Goal: Information Seeking & Learning: Understand process/instructions

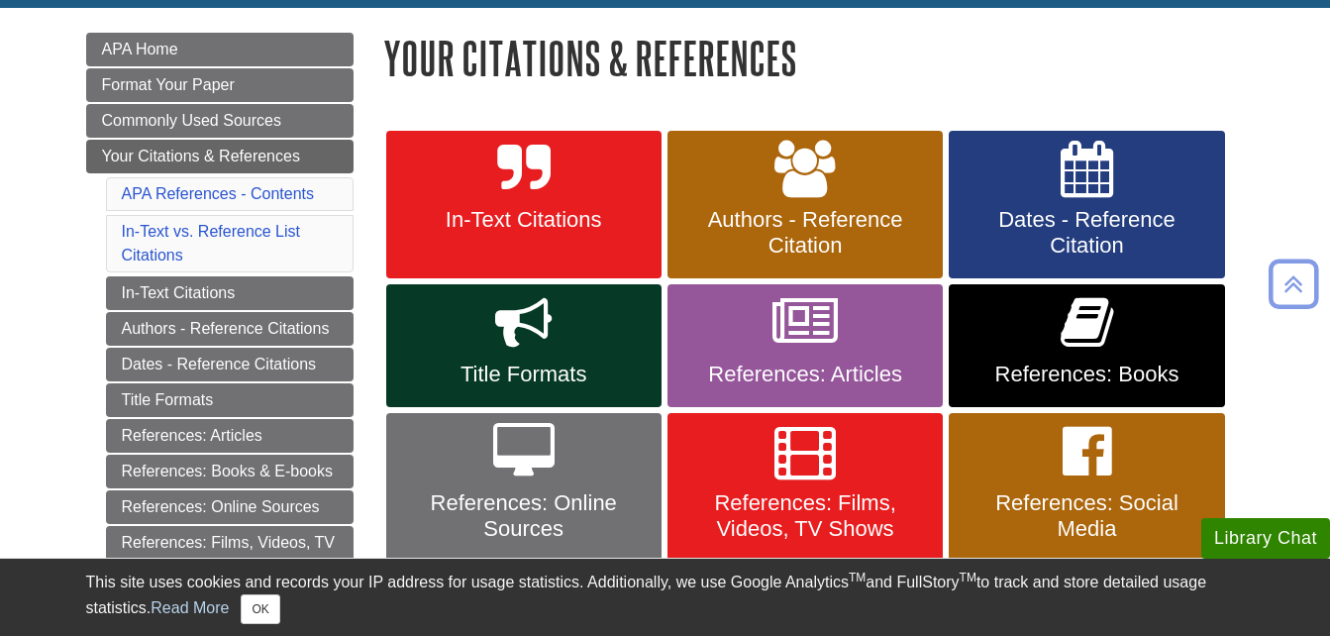
scroll to position [277, 0]
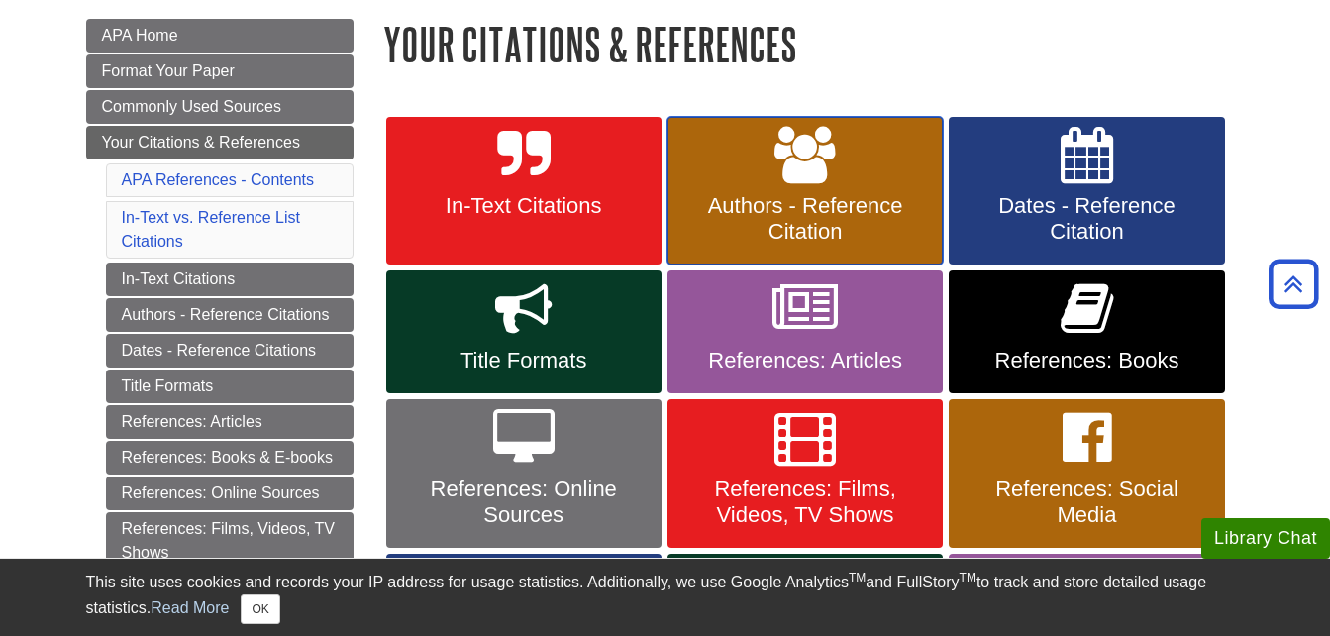
click at [800, 210] on span "Authors - Reference Citation" at bounding box center [805, 219] width 246 height 52
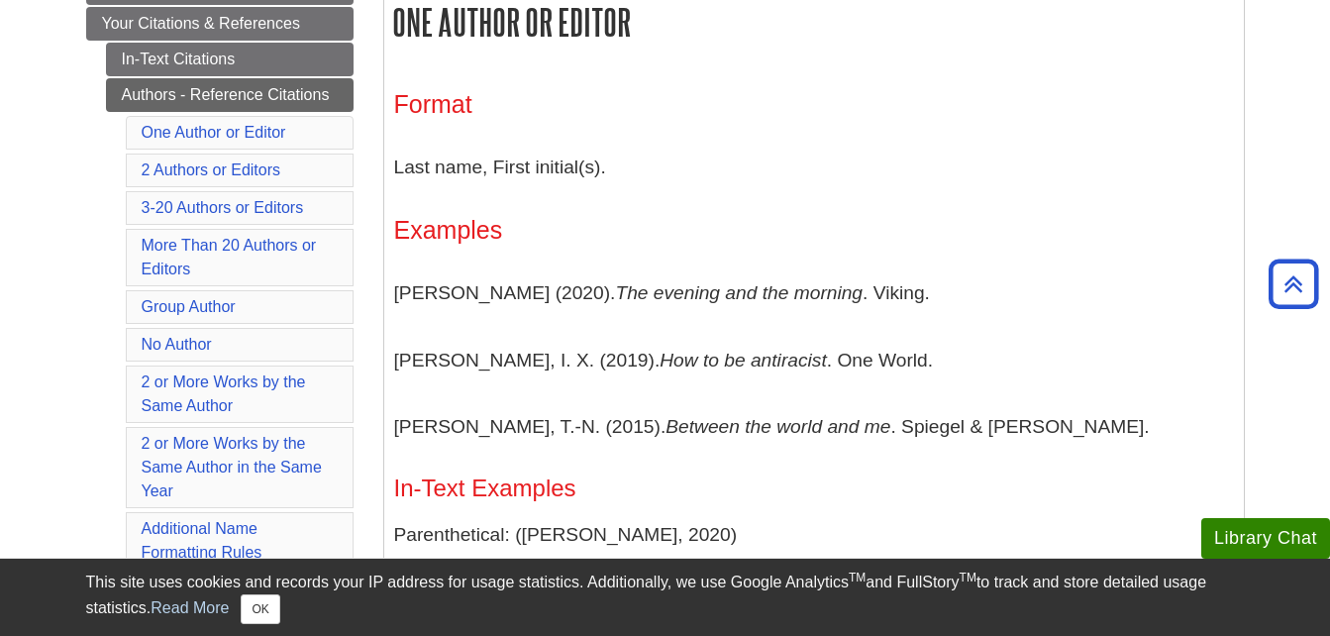
scroll to position [436, 0]
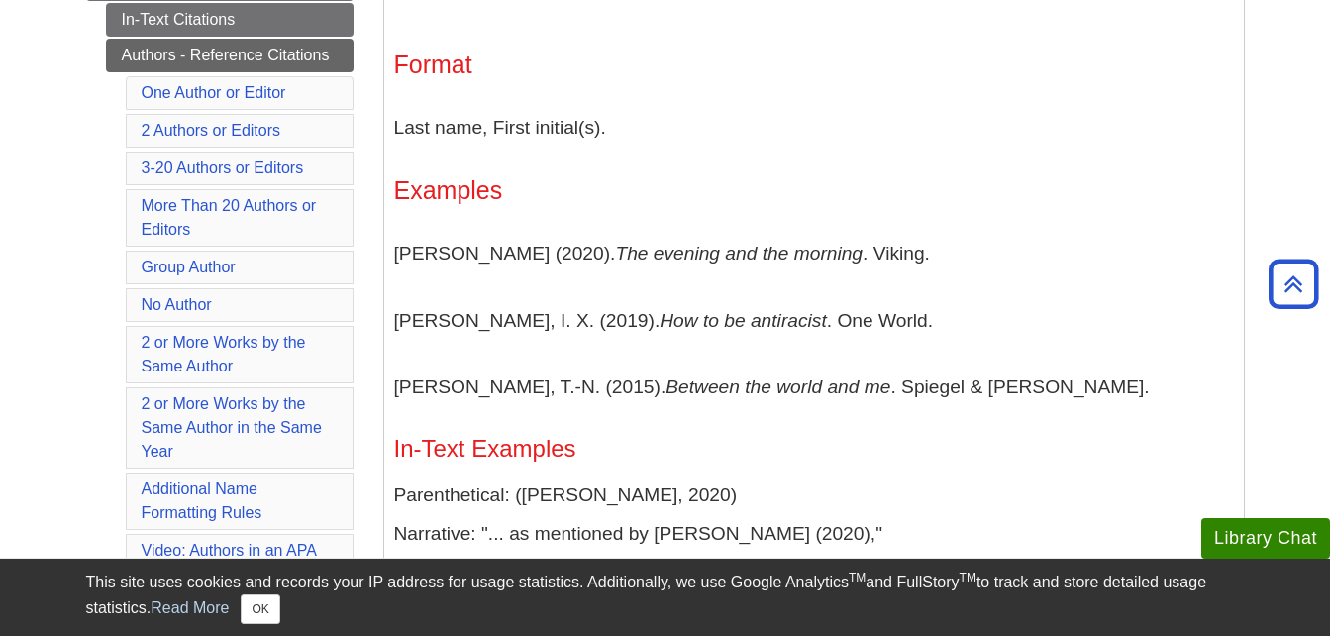
click at [280, 312] on li "No Author" at bounding box center [240, 305] width 228 height 34
click at [186, 298] on link "No Author" at bounding box center [177, 304] width 70 height 17
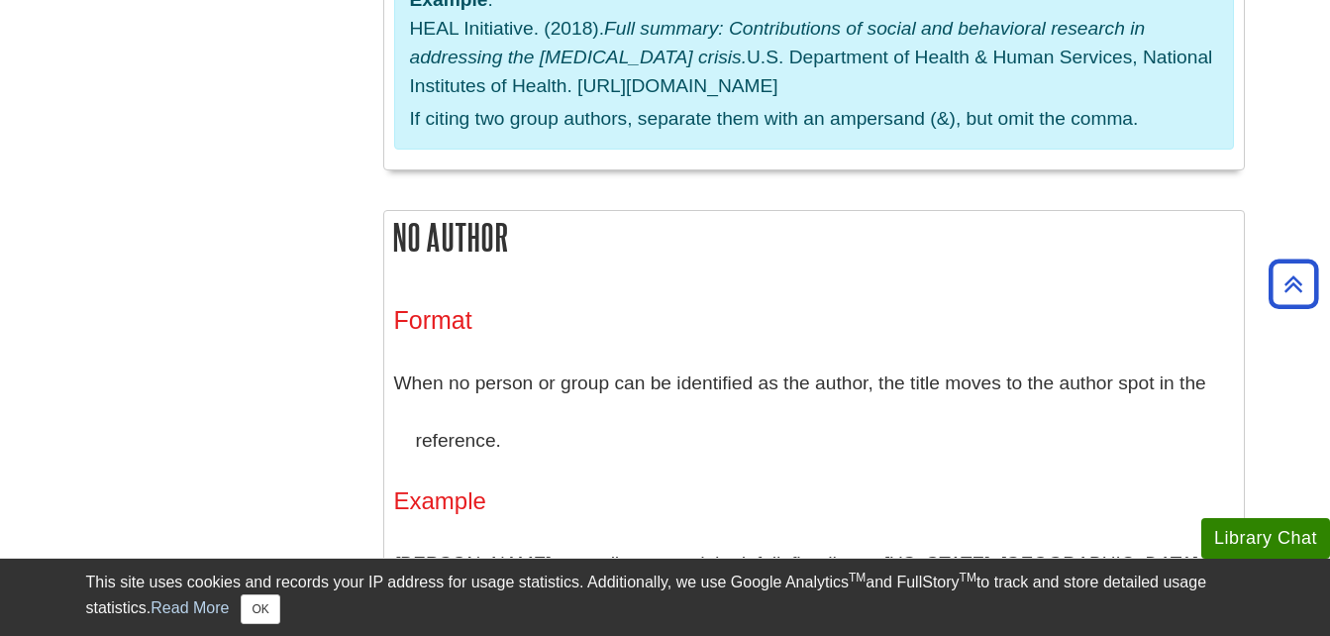
click at [766, 488] on h4 "Example" at bounding box center [814, 501] width 840 height 26
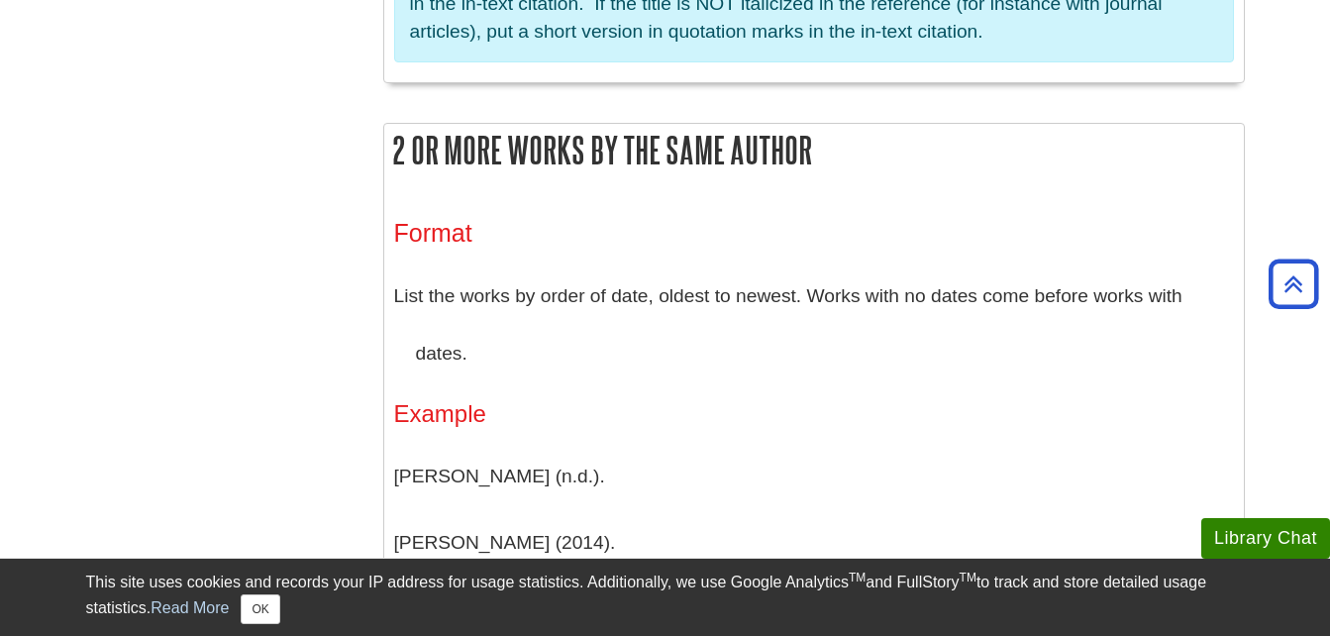
scroll to position [6103, 0]
